Goal: Task Accomplishment & Management: Use online tool/utility

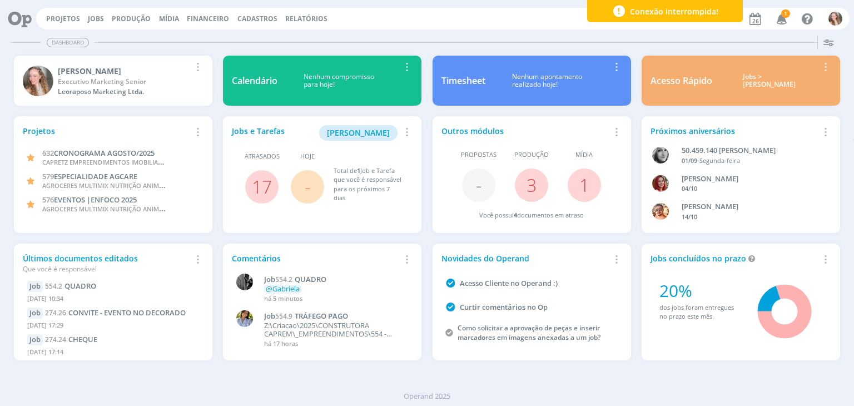
click at [776, 16] on icon "button" at bounding box center [781, 18] width 19 height 19
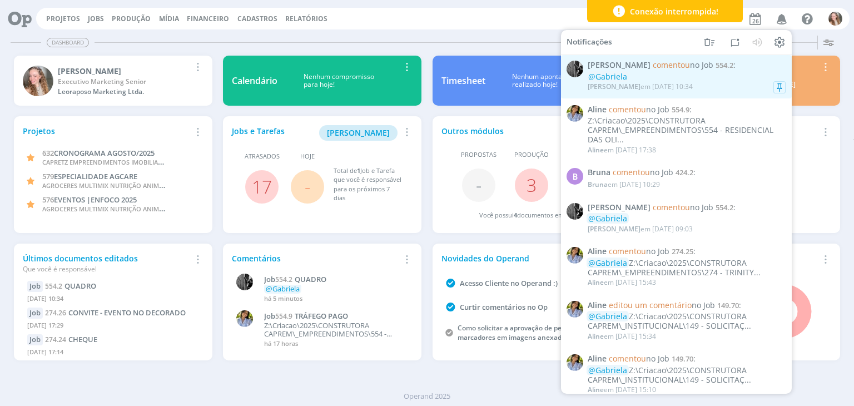
click at [668, 72] on div "[PERSON_NAME] comentou no Job 554.2 : @[PERSON_NAME] em [DATE] 10:34" at bounding box center [687, 77] width 198 height 32
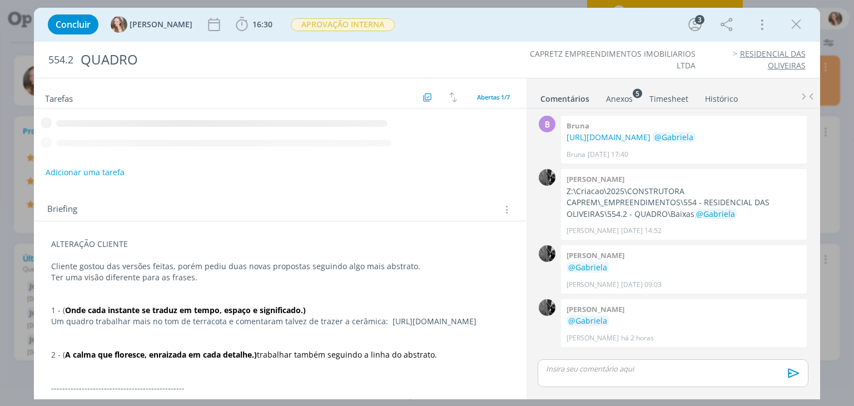
scroll to position [3, 0]
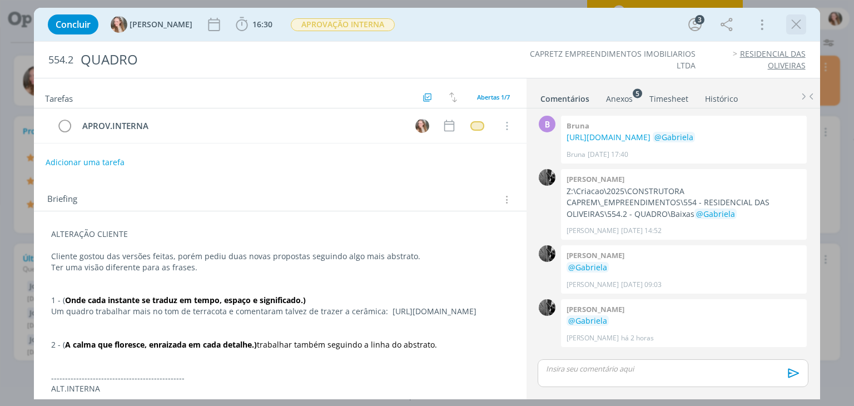
click at [794, 18] on icon "dialog" at bounding box center [796, 24] width 17 height 17
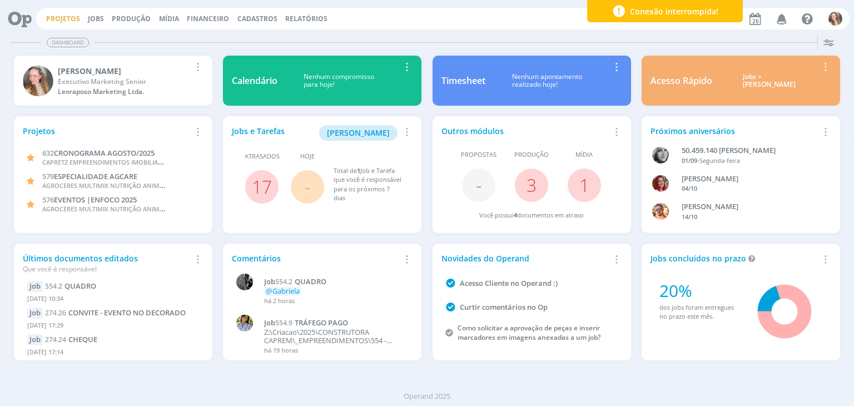
click at [62, 18] on link "Projetos" at bounding box center [63, 18] width 34 height 9
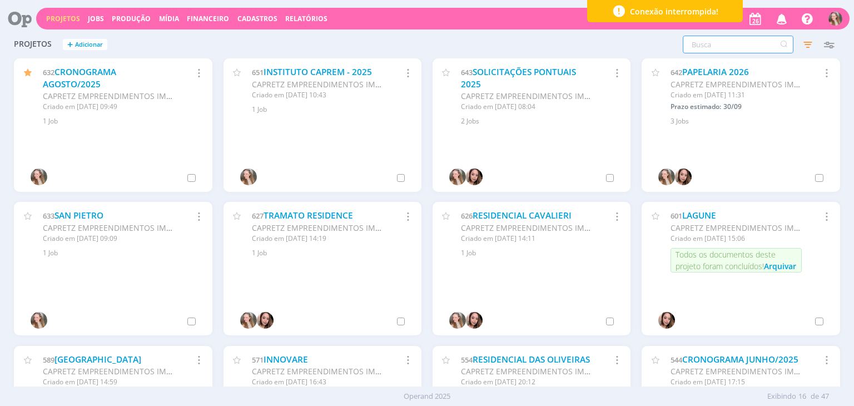
click at [695, 48] on input "text" at bounding box center [738, 45] width 111 height 18
type input "4"
type input "149"
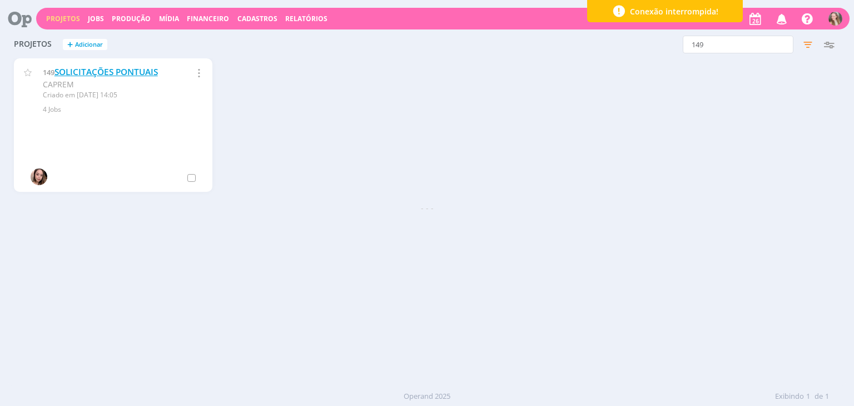
click at [126, 68] on link "SOLICITAÇÕES PONTUAIS" at bounding box center [106, 72] width 103 height 12
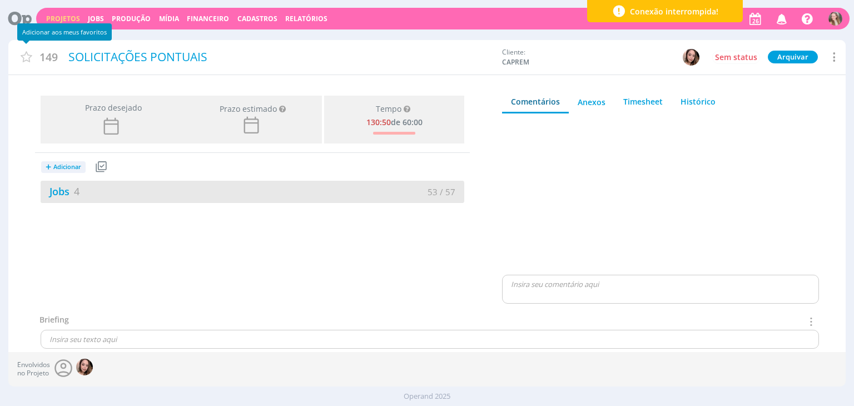
click at [138, 189] on div "Jobs 4" at bounding box center [147, 191] width 212 height 15
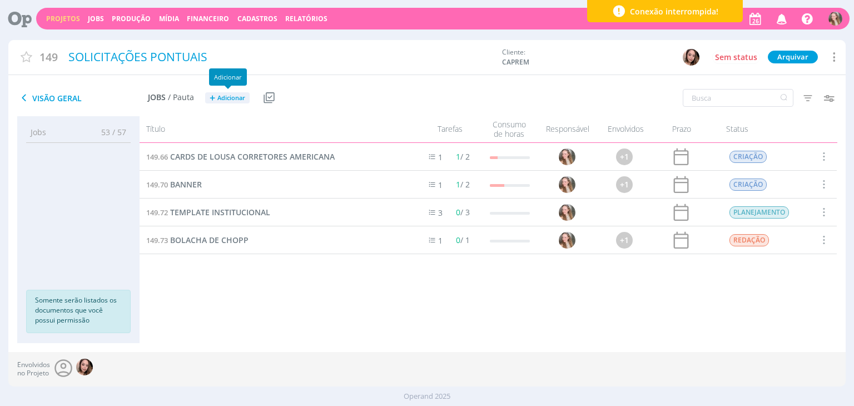
click at [217, 101] on span "Adicionar" at bounding box center [231, 98] width 28 height 7
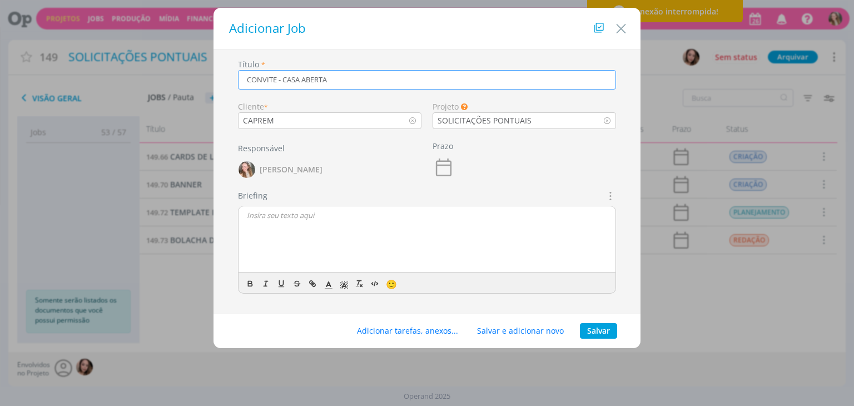
type input "CONVITE - CASA ABERTA"
click at [269, 215] on p "C" at bounding box center [427, 215] width 360 height 10
drag, startPoint x: 314, startPoint y: 256, endPoint x: 234, endPoint y: 213, distance: 90.8
click at [234, 213] on div "Briefings Predefinidos Não há briefings cadastrados. Briefing CRIAÇÃO LIne, pre…" at bounding box center [426, 246] width 389 height 113
copy div "CRIAÇÃO LIne, precisamos desenvolver um convite digital para as imobs parceiras…"
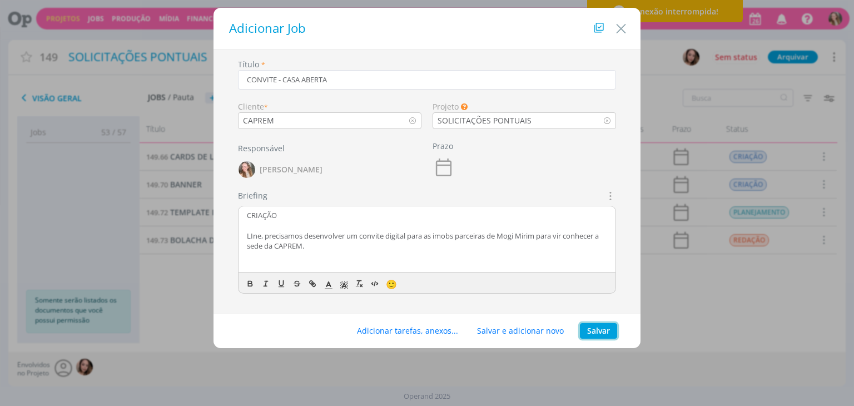
click at [589, 330] on button "Salvar" at bounding box center [598, 331] width 37 height 16
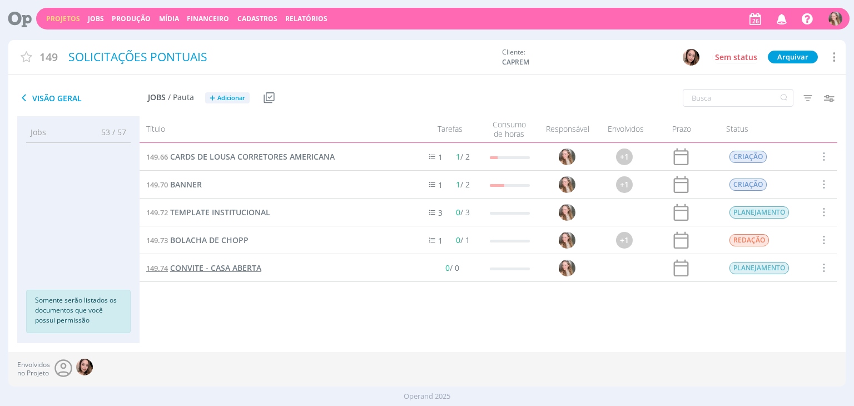
click at [200, 269] on span "CONVITE - CASA ABERTA" at bounding box center [215, 268] width 91 height 11
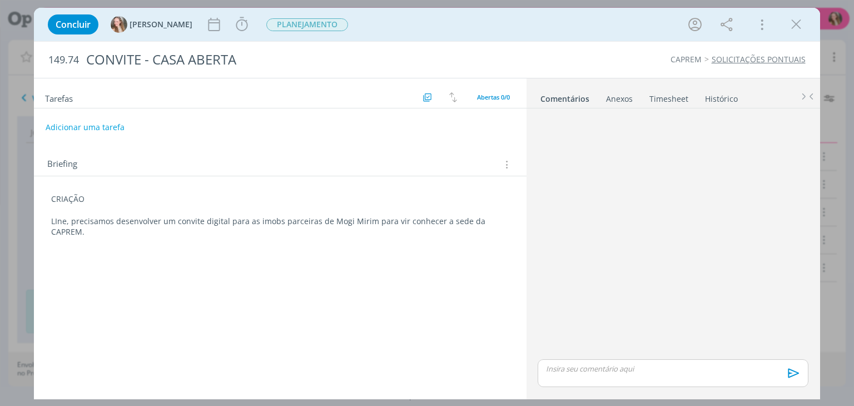
click at [275, 221] on p "LIne, precisamos desenvolver um convite digital para as imobs parceiras de Mogi…" at bounding box center [280, 227] width 458 height 22
click at [191, 233] on p "LIne, precisamos desenvolver um convite digital para as imobiliárias parceiras …" at bounding box center [280, 227] width 457 height 22
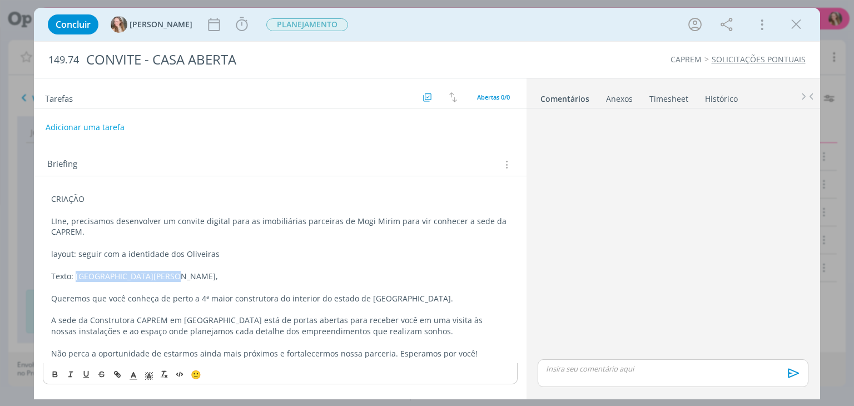
drag, startPoint x: 77, startPoint y: 275, endPoint x: 165, endPoint y: 273, distance: 88.4
click at [165, 273] on p "Texto: [GEOGRAPHIC_DATA][PERSON_NAME]," at bounding box center [280, 276] width 458 height 11
drag, startPoint x: 295, startPoint y: 275, endPoint x: 162, endPoint y: 275, distance: 133.5
click at [162, 275] on p "Texto: Parceiro de [PERSON_NAME], (dar destaque para parecer o título)" at bounding box center [280, 276] width 458 height 11
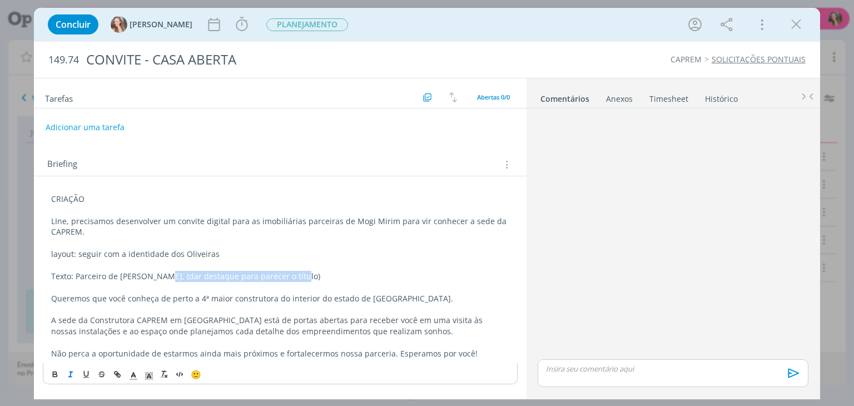
click at [71, 373] on line "dialog" at bounding box center [71, 374] width 1 height 5
click at [160, 279] on p "Texto: Parceiro de [PERSON_NAME], (dar destaque para parecer o título)" at bounding box center [280, 276] width 458 height 11
drag, startPoint x: 160, startPoint y: 279, endPoint x: 76, endPoint y: 277, distance: 84.0
click at [76, 277] on p "Texto: Parceiro de [PERSON_NAME], (dar destaque para parecer o título)" at bounding box center [280, 276] width 458 height 11
click at [51, 372] on icon "dialog" at bounding box center [55, 374] width 9 height 9
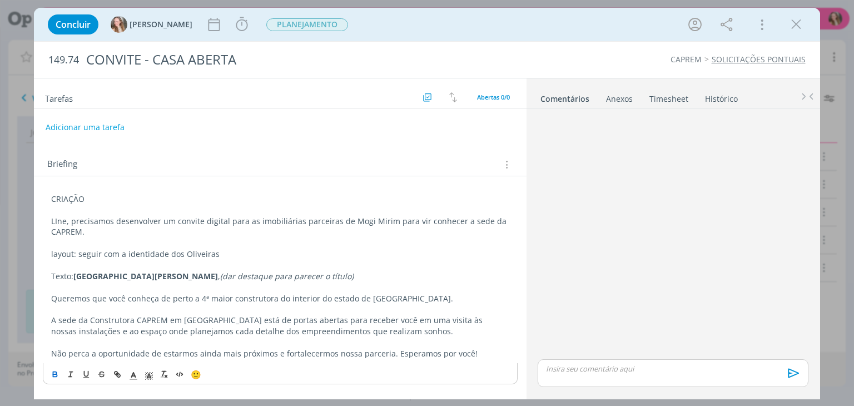
click at [77, 280] on strong "[GEOGRAPHIC_DATA][PERSON_NAME]" at bounding box center [145, 276] width 145 height 11
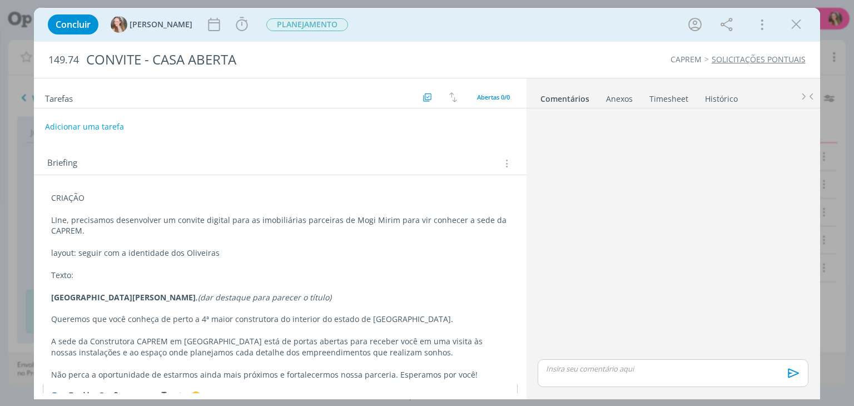
click at [100, 122] on button "Adicionar uma tarefa" at bounding box center [84, 126] width 79 height 19
type input "CRIAÇÃO"
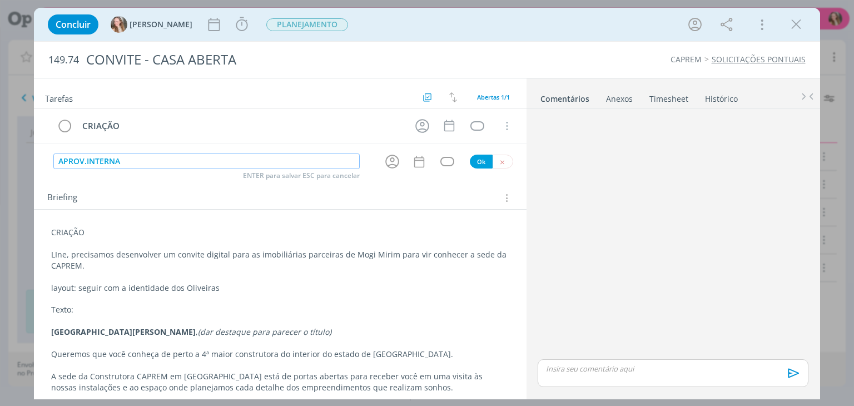
type input "APROV.INTERNA"
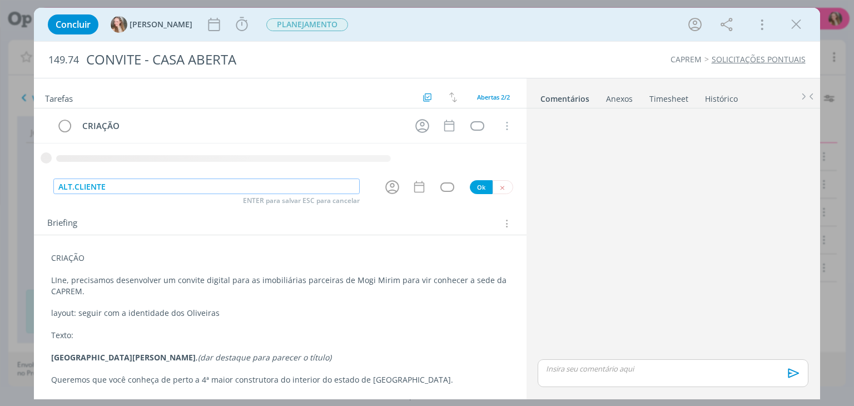
type input "ALT.CLIENTE"
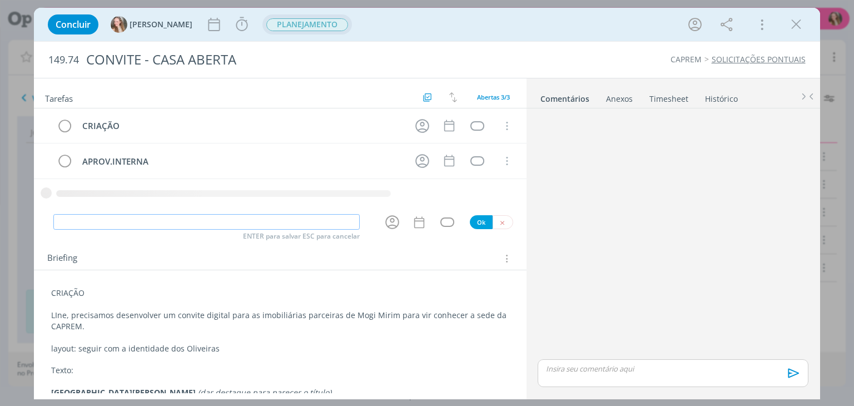
click at [298, 30] on span "PLANEJAMENTO" at bounding box center [307, 24] width 82 height 13
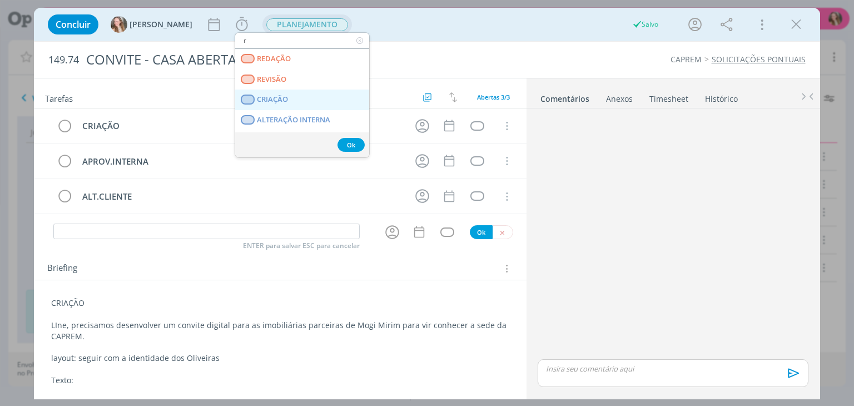
type input "r"
click at [283, 98] on span "CRIAÇÃO" at bounding box center [272, 99] width 31 height 9
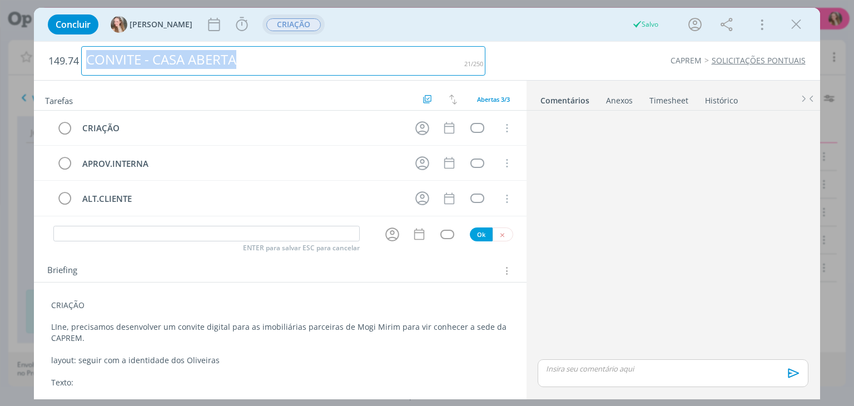
drag, startPoint x: 245, startPoint y: 53, endPoint x: 87, endPoint y: 62, distance: 158.2
click at [87, 62] on div "CONVITE - CASA ABERTA" at bounding box center [283, 60] width 404 height 29
copy div "CONVITE - CASA ABERTA"
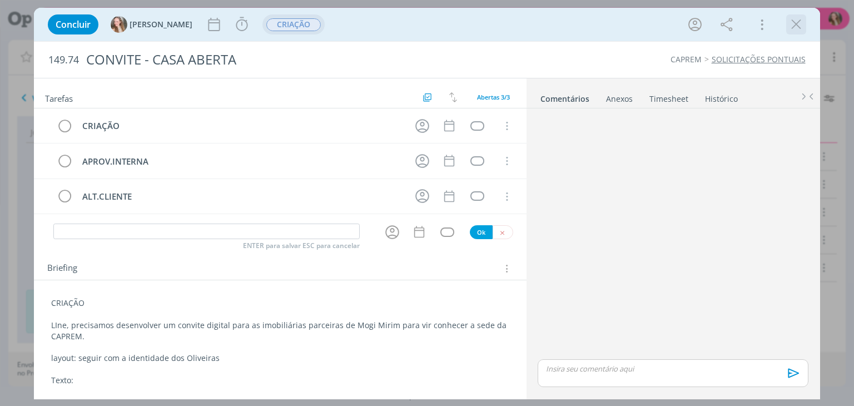
click at [795, 24] on icon "dialog" at bounding box center [796, 24] width 17 height 17
